Goal: Use online tool/utility: Utilize a website feature to perform a specific function

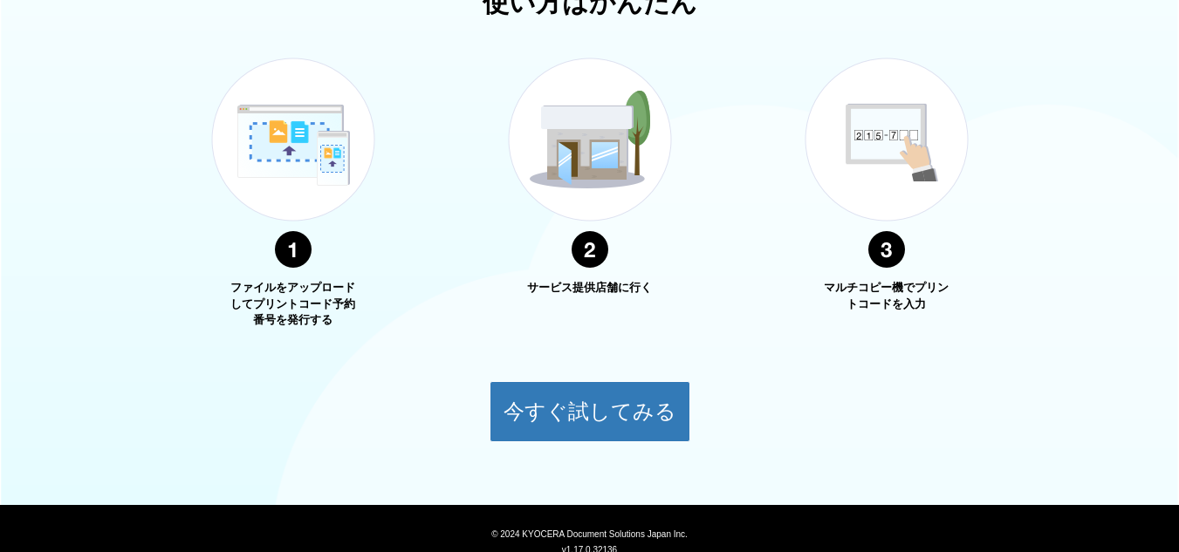
scroll to position [688, 0]
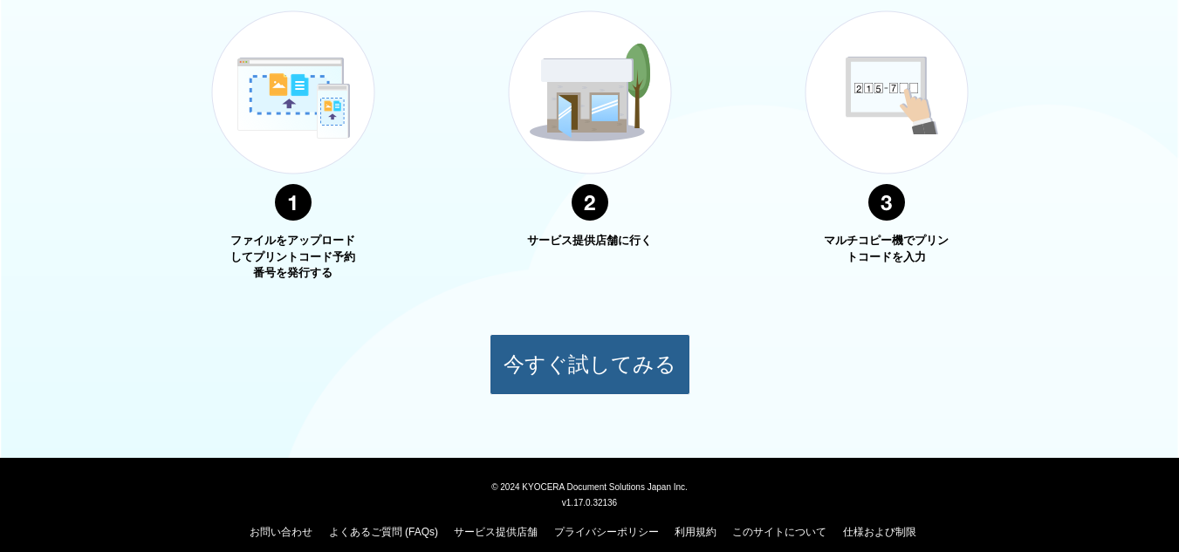
click at [540, 352] on button "今すぐ試してみる" at bounding box center [589, 364] width 201 height 61
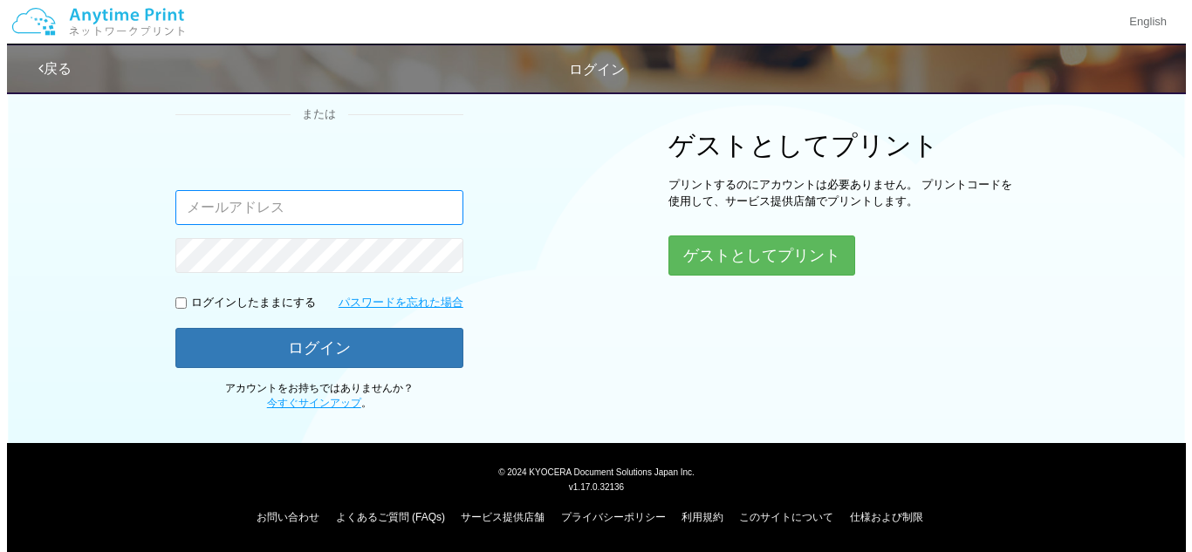
scroll to position [151, 0]
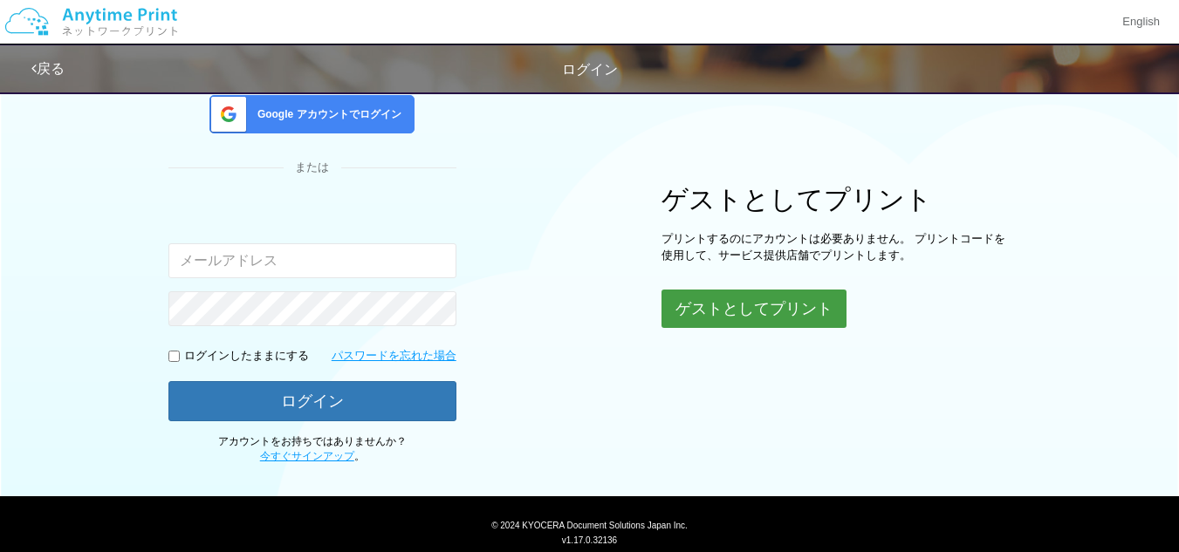
click at [742, 304] on button "ゲストとしてプリント" at bounding box center [753, 309] width 185 height 38
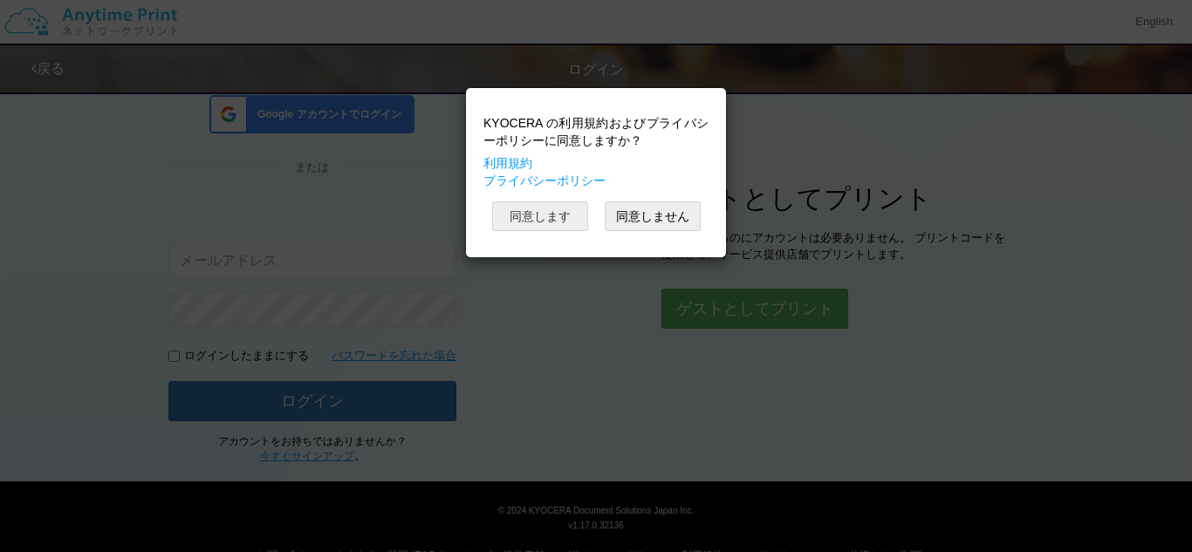
click at [558, 214] on button "同意します" at bounding box center [540, 217] width 96 height 30
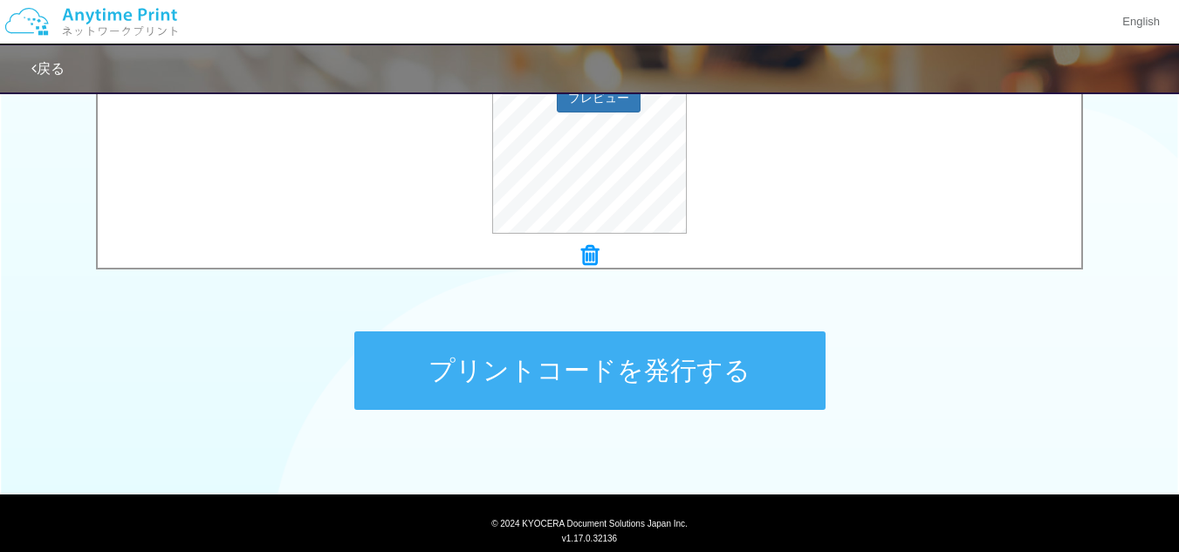
scroll to position [750, 0]
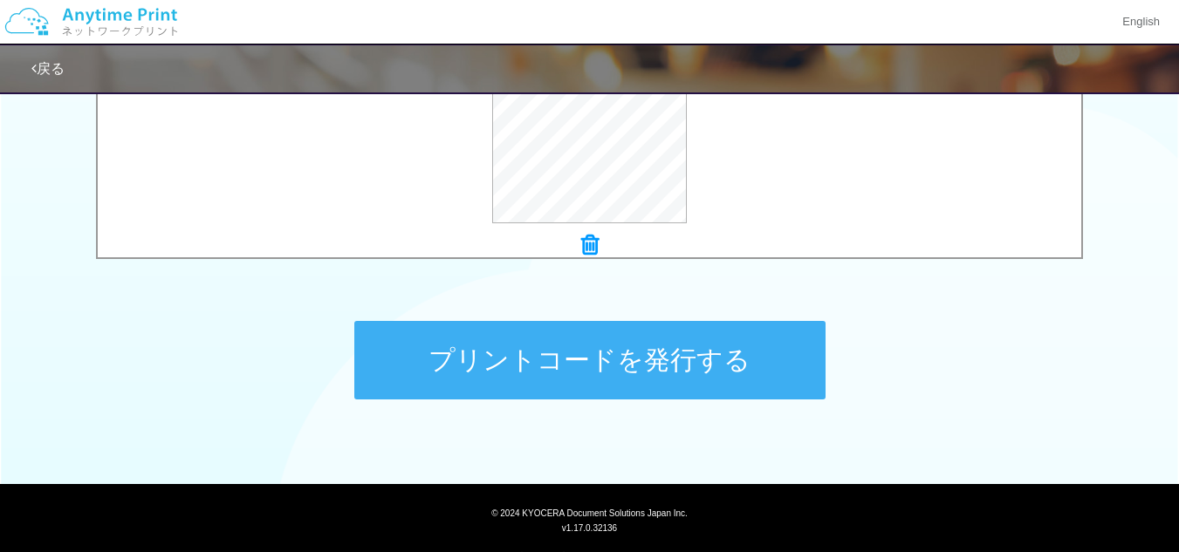
click at [715, 346] on button "プリントコードを発行する" at bounding box center [589, 360] width 471 height 79
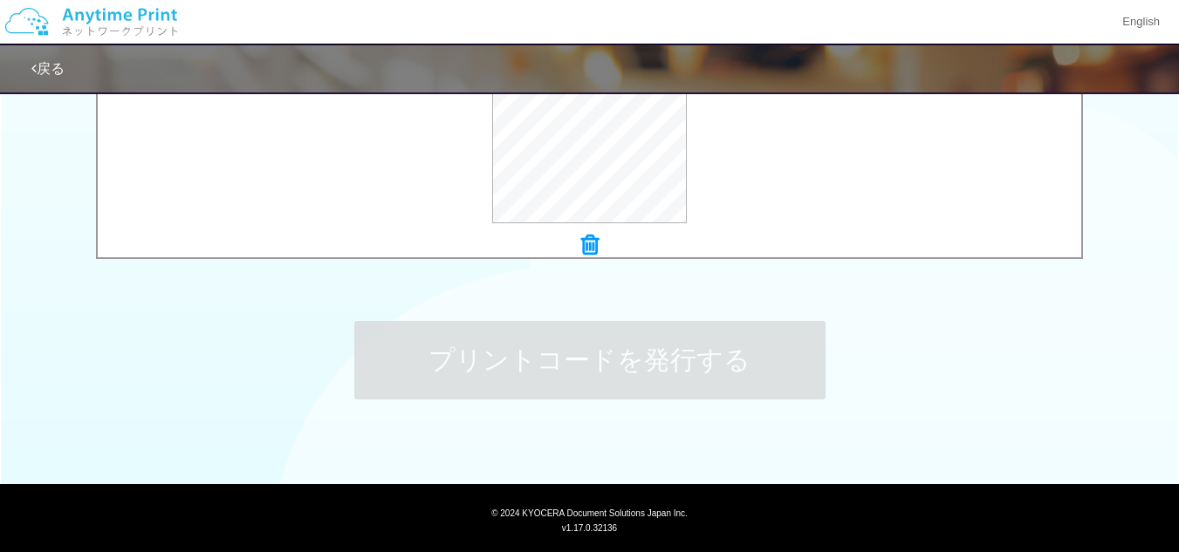
scroll to position [0, 0]
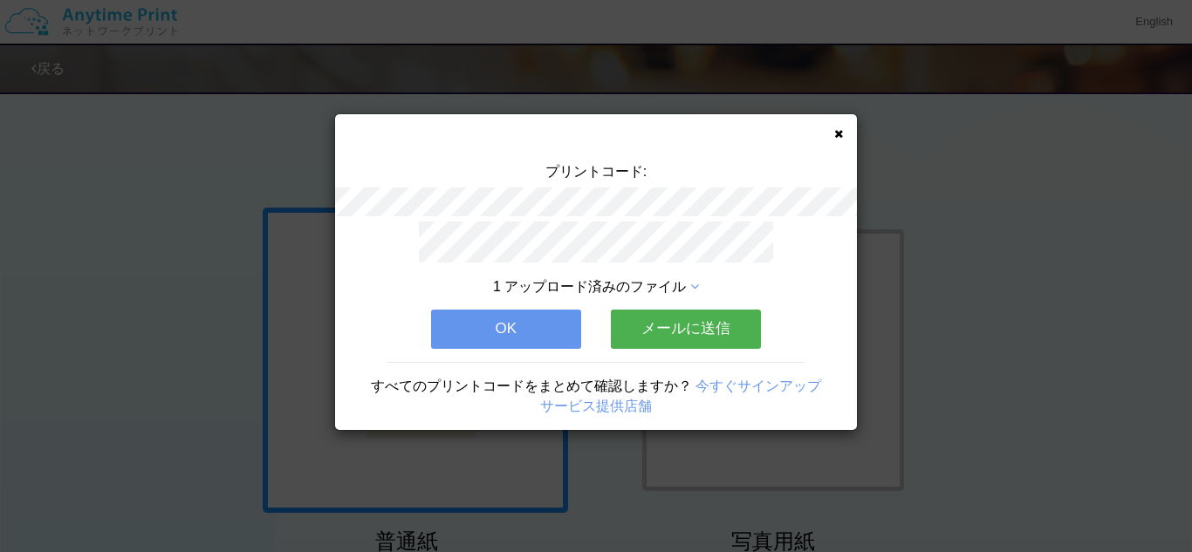
click at [843, 137] on div "プリントコード: 1 アップロード済みのファイル OK メールに送信 すべてのプリントコードをまとめて確認しますか？ 今すぐサインアップ サービス提供店舗" at bounding box center [596, 272] width 522 height 316
click at [838, 133] on icon at bounding box center [838, 133] width 9 height 11
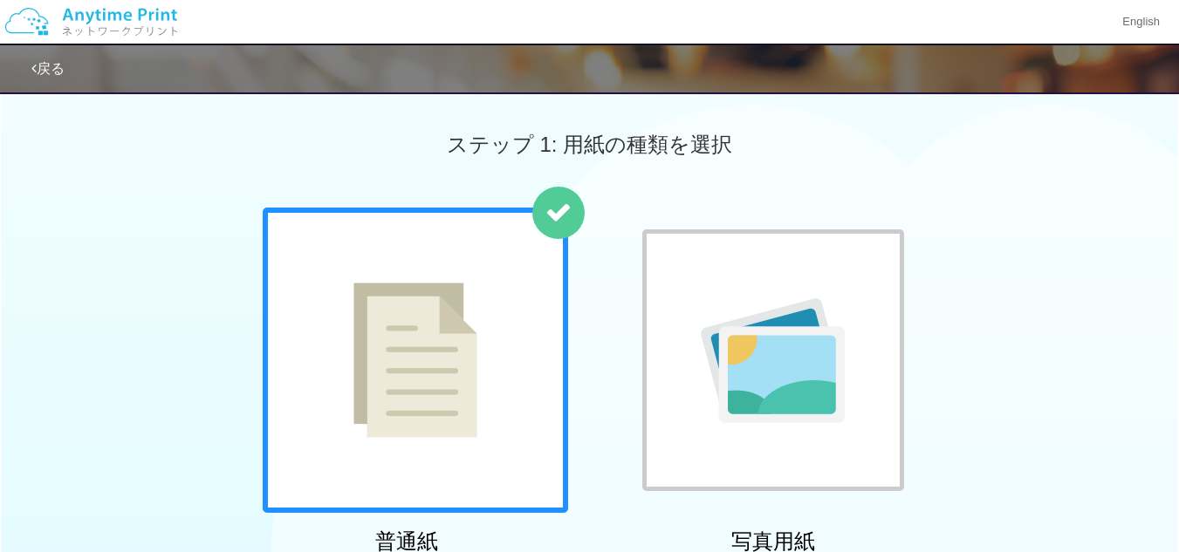
click at [70, 75] on div "戻る" at bounding box center [554, 68] width 1047 height 47
click at [55, 66] on link "戻る" at bounding box center [47, 68] width 33 height 15
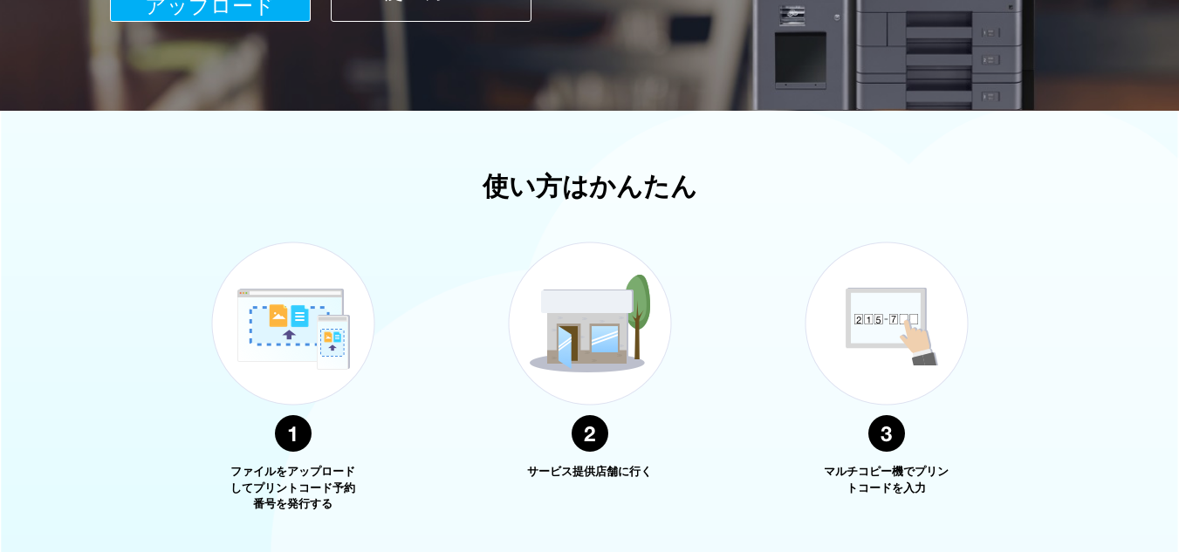
scroll to position [524, 0]
